Goal: Share content: Share content

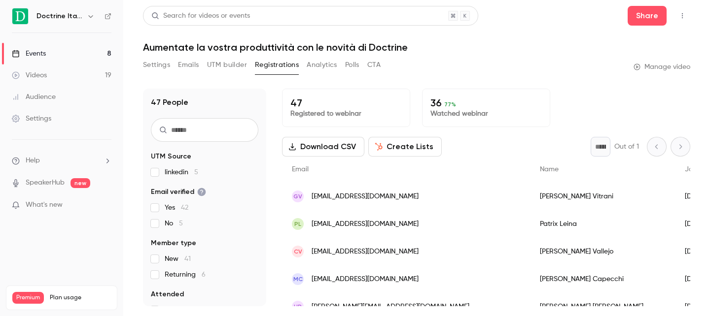
click at [70, 10] on div "Doctrine Italia" at bounding box center [62, 16] width 100 height 17
click at [78, 24] on div "Doctrine Italia" at bounding box center [62, 16] width 100 height 17
click at [88, 16] on icon "button" at bounding box center [90, 16] width 4 height 2
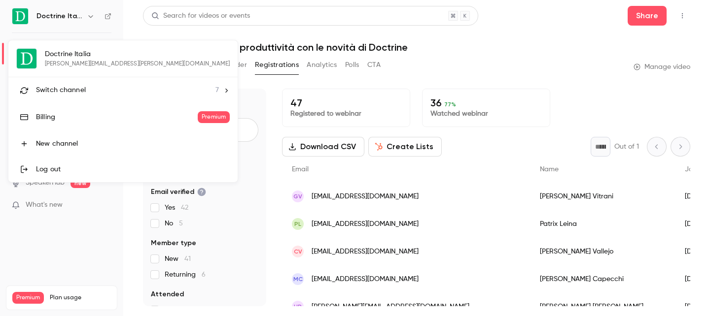
click at [201, 63] on div at bounding box center [355, 158] width 710 height 316
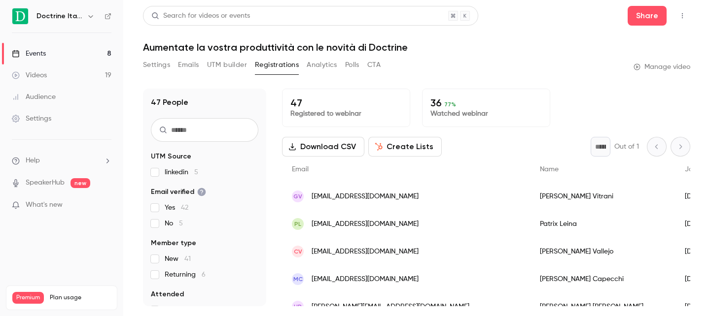
click at [160, 66] on button "Settings" at bounding box center [156, 65] width 27 height 16
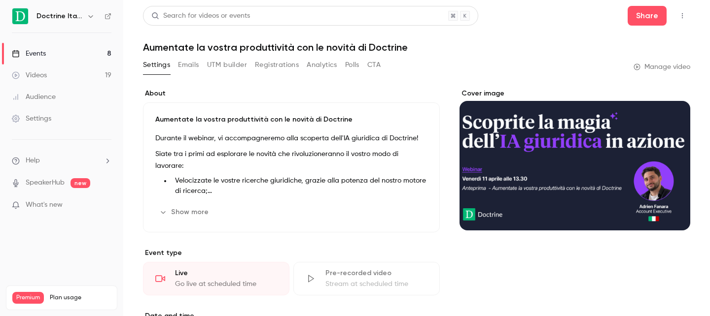
click at [73, 55] on link "Events 8" at bounding box center [61, 54] width 123 height 22
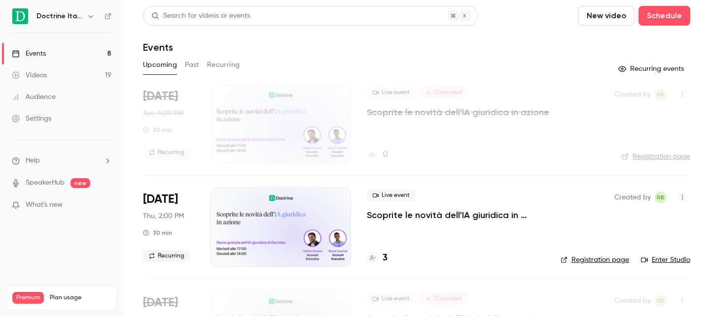
click at [194, 66] on button "Past" at bounding box center [192, 65] width 14 height 16
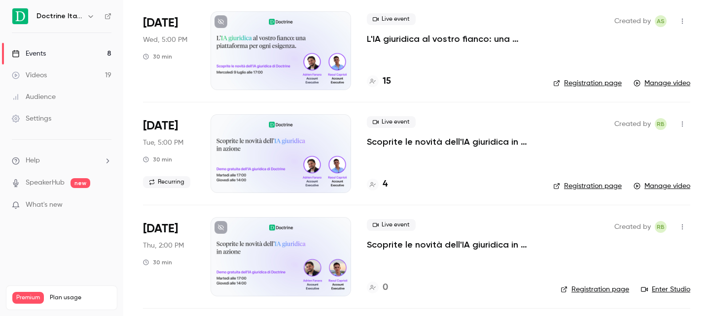
scroll to position [2236, 0]
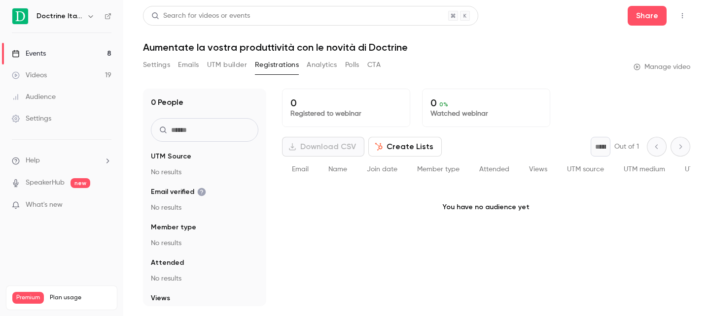
click at [49, 52] on link "Events 8" at bounding box center [61, 54] width 123 height 22
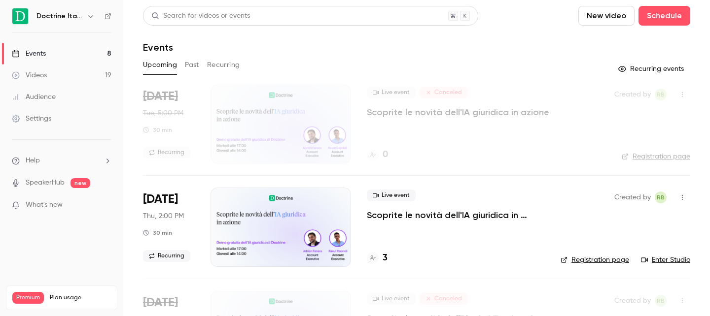
click at [188, 68] on button "Past" at bounding box center [192, 65] width 14 height 16
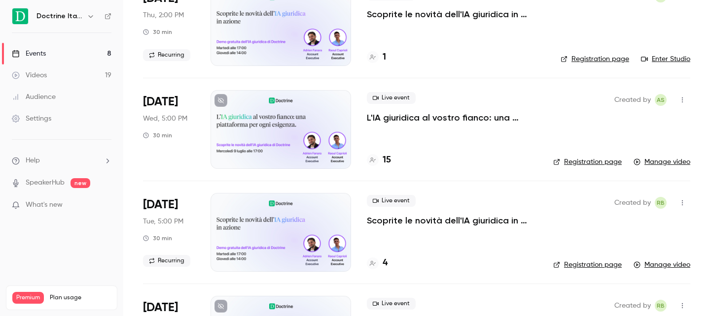
scroll to position [1851, 0]
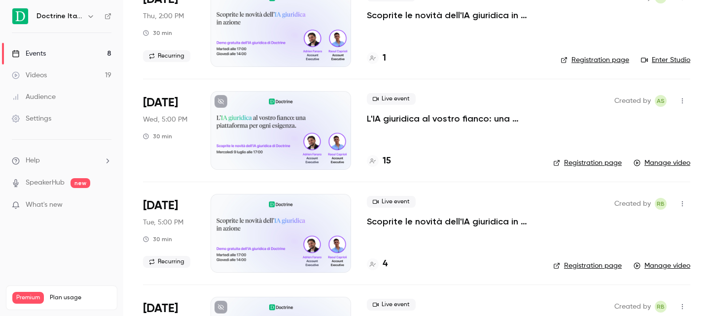
click at [416, 118] on p "L'IA giuridica al vostro fianco: una piattaforma per ogni esigenza" at bounding box center [452, 119] width 171 height 12
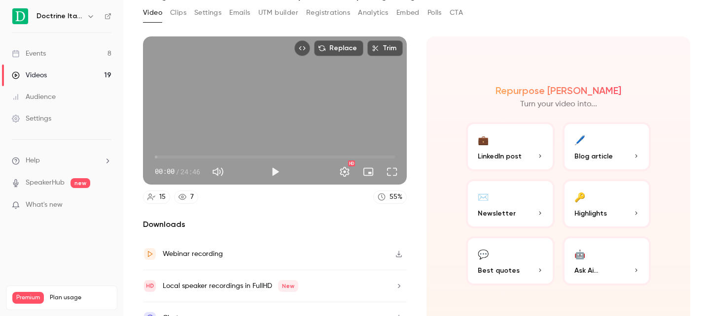
scroll to position [70, 0]
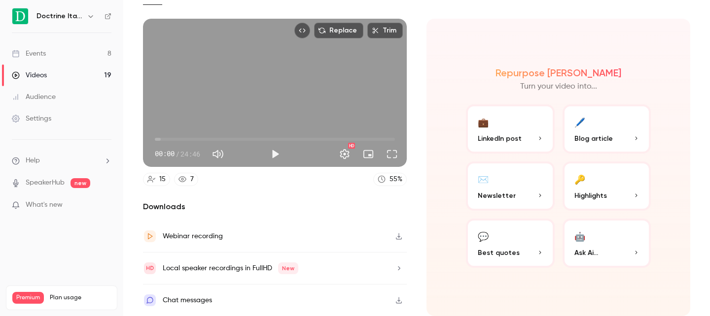
click at [397, 238] on icon "button" at bounding box center [399, 236] width 8 height 7
click at [204, 240] on div "Webinar recording" at bounding box center [193, 237] width 60 height 12
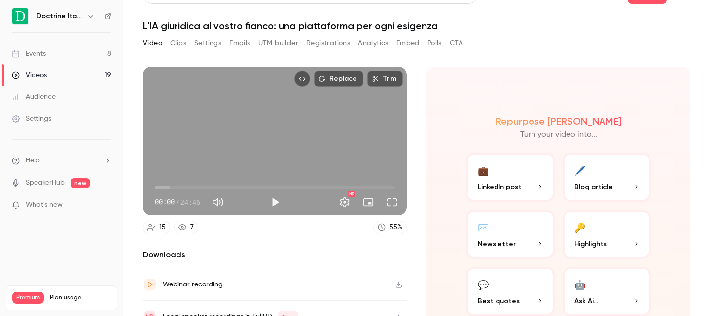
scroll to position [0, 0]
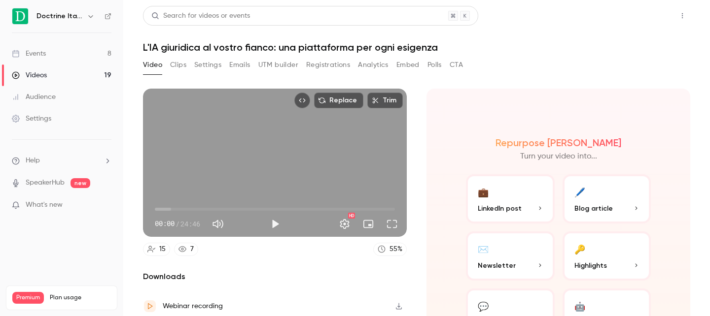
click at [651, 20] on button "Share" at bounding box center [647, 16] width 39 height 20
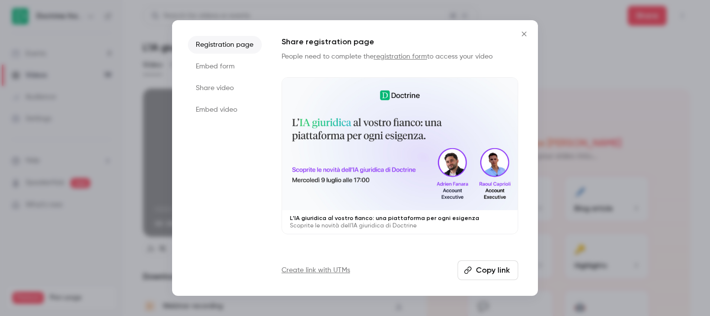
click at [207, 74] on li "Embed form" at bounding box center [225, 67] width 74 height 18
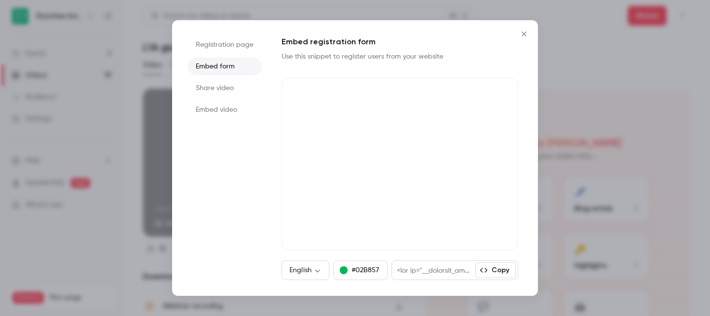
click at [211, 88] on li "Share video" at bounding box center [225, 88] width 74 height 18
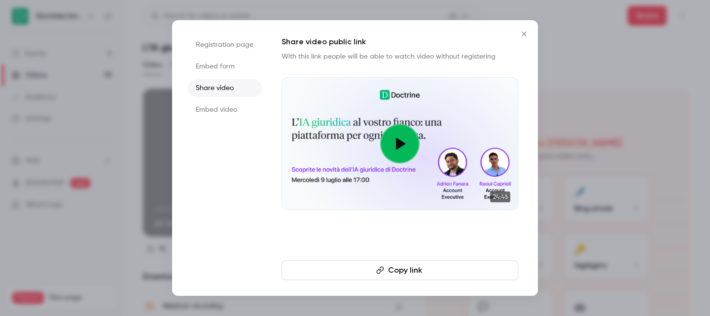
click at [397, 272] on button "Copy link" at bounding box center [399, 271] width 237 height 20
click at [361, 269] on button "Copy link" at bounding box center [399, 271] width 237 height 20
